Goal: Information Seeking & Learning: Understand process/instructions

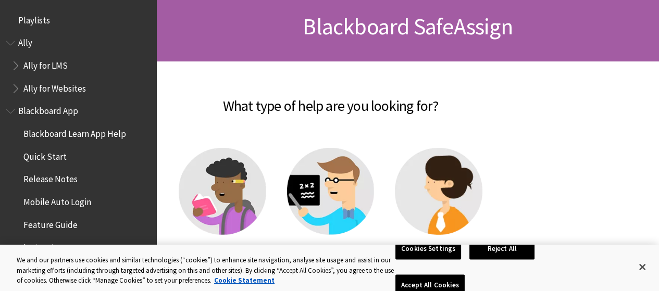
scroll to position [1157, 0]
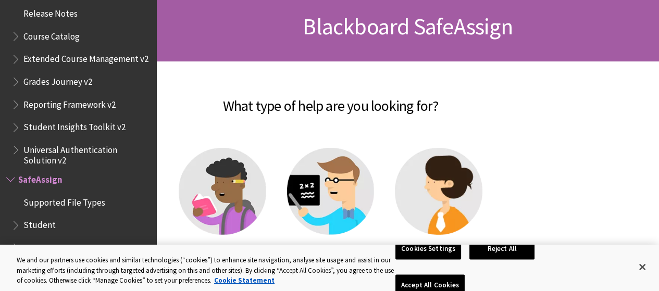
click at [251, 184] on img at bounding box center [222, 191] width 87 height 87
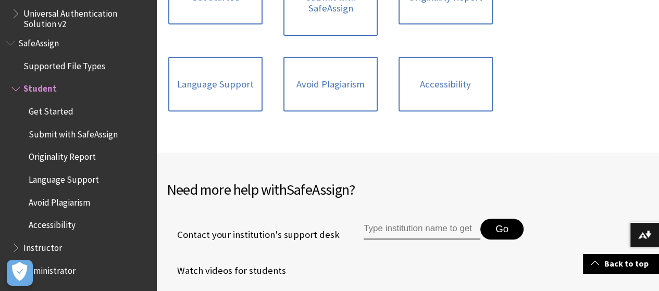
scroll to position [260, 0]
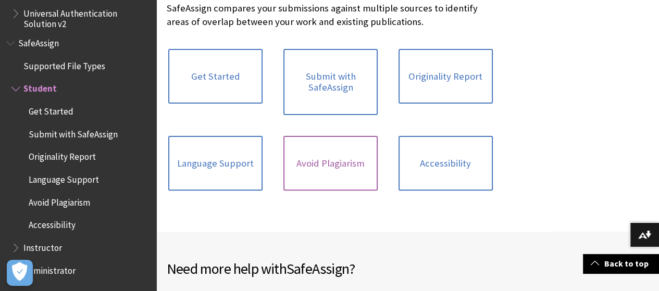
click at [302, 190] on link "Avoid Plagiarism" at bounding box center [330, 163] width 94 height 55
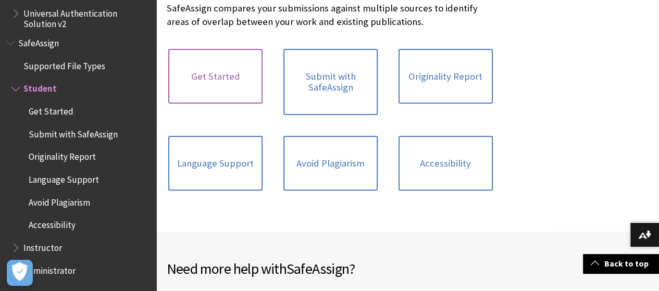
click at [192, 62] on link "Get Started" at bounding box center [215, 76] width 94 height 55
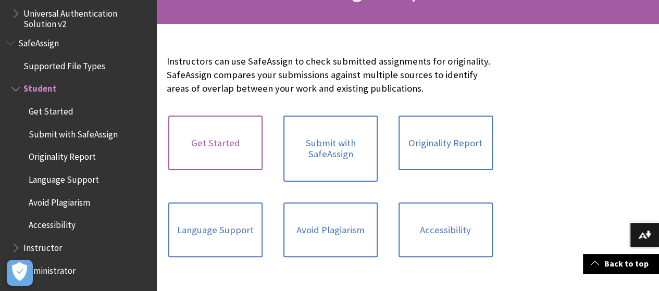
scroll to position [156, 0]
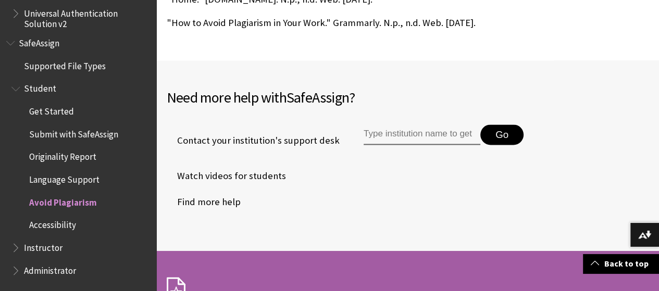
scroll to position [1041, 0]
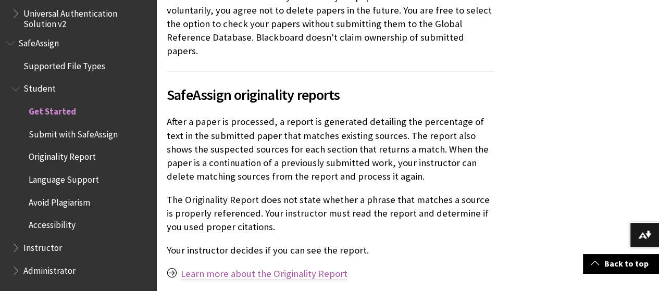
scroll to position [833, 0]
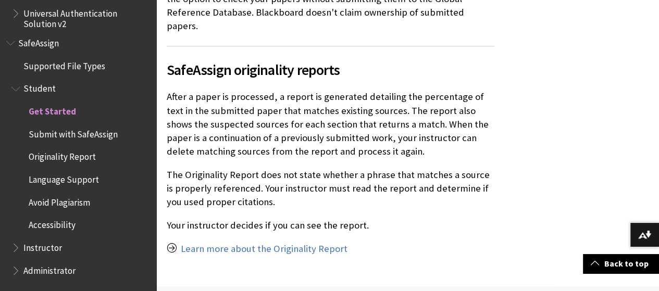
click at [89, 131] on span "Submit with SafeAssign" at bounding box center [73, 132] width 89 height 14
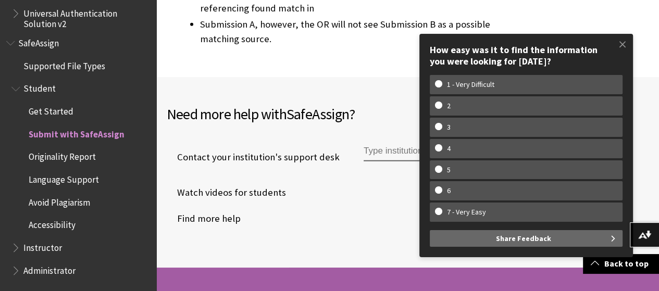
scroll to position [2655, 0]
